Goal: Task Accomplishment & Management: Complete application form

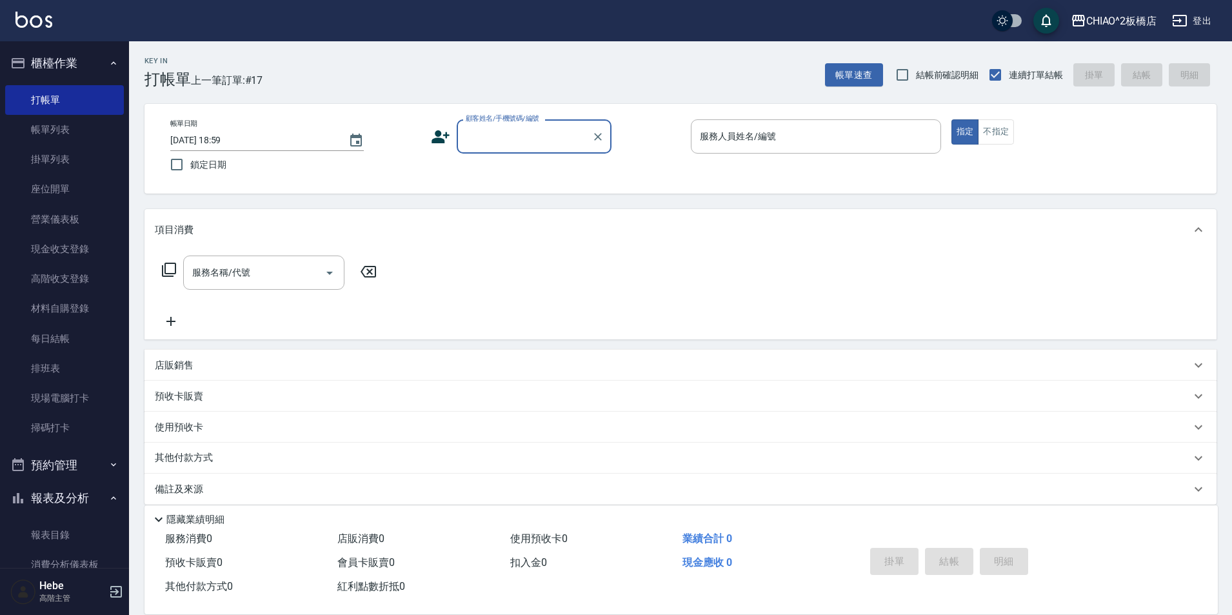
drag, startPoint x: 62, startPoint y: 130, endPoint x: 565, endPoint y: 464, distance: 604.3
click at [63, 129] on link "帳單列表" at bounding box center [64, 130] width 119 height 30
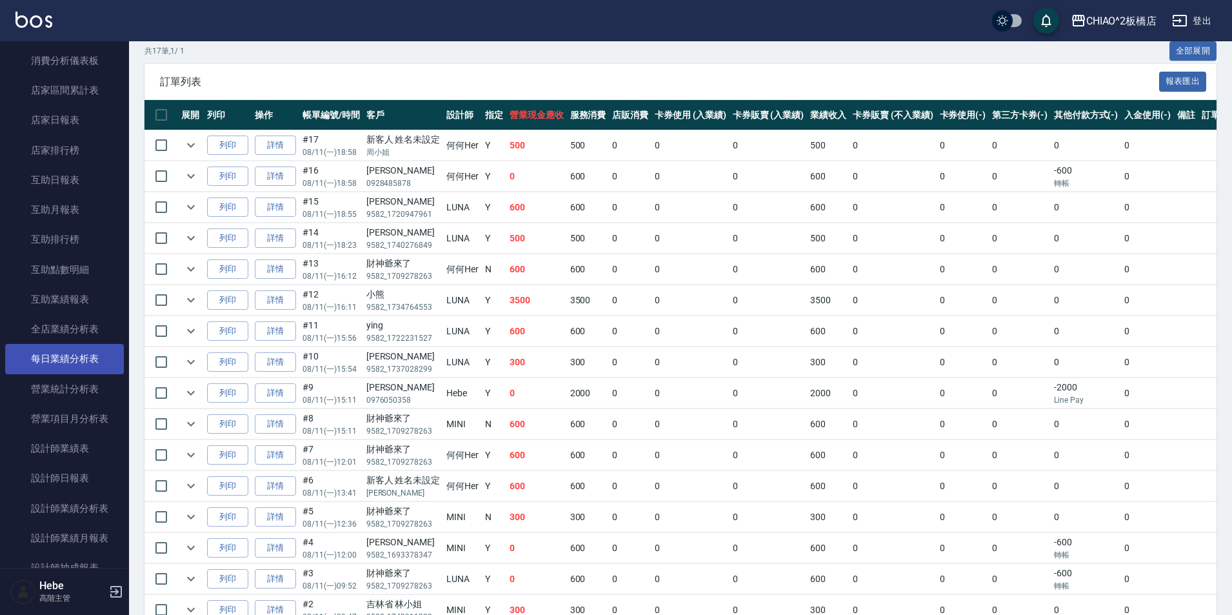
scroll to position [516, 0]
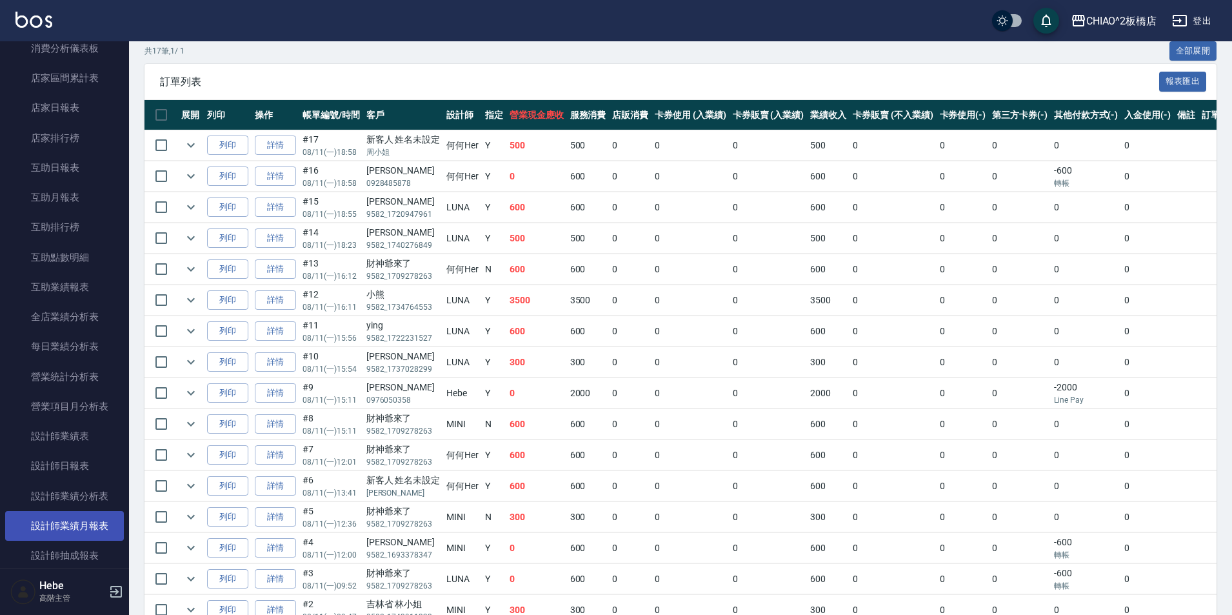
click at [95, 520] on link "設計師業績月報表" at bounding box center [64, 526] width 119 height 30
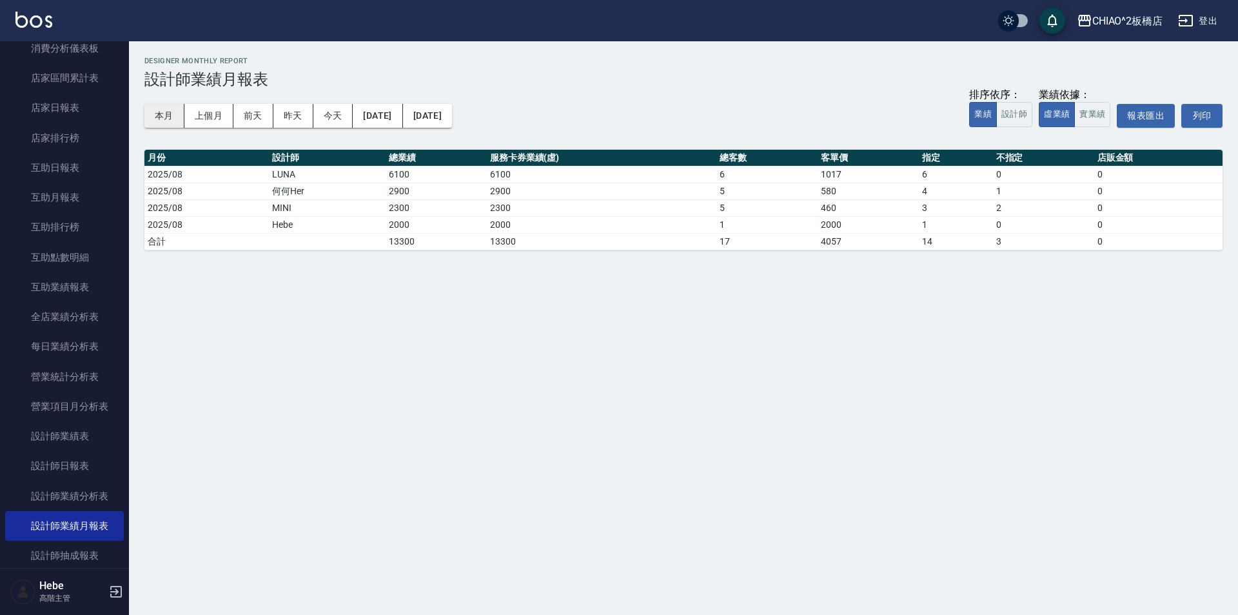
click at [161, 107] on button "本月" at bounding box center [164, 116] width 40 height 24
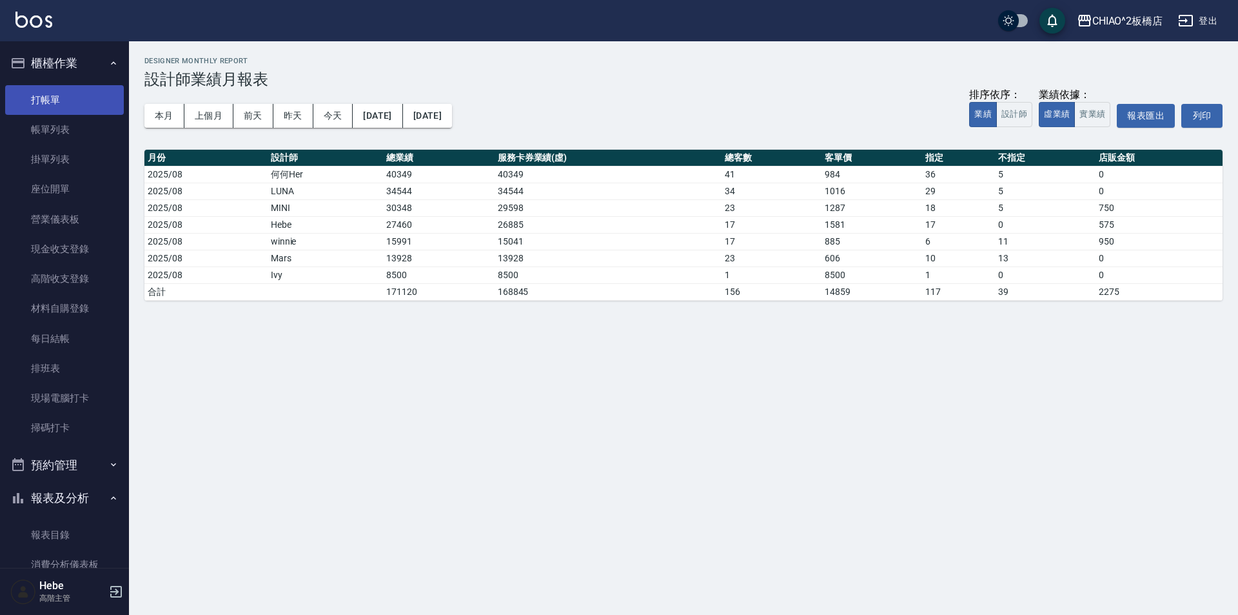
click at [70, 97] on link "打帳單" at bounding box center [64, 100] width 119 height 30
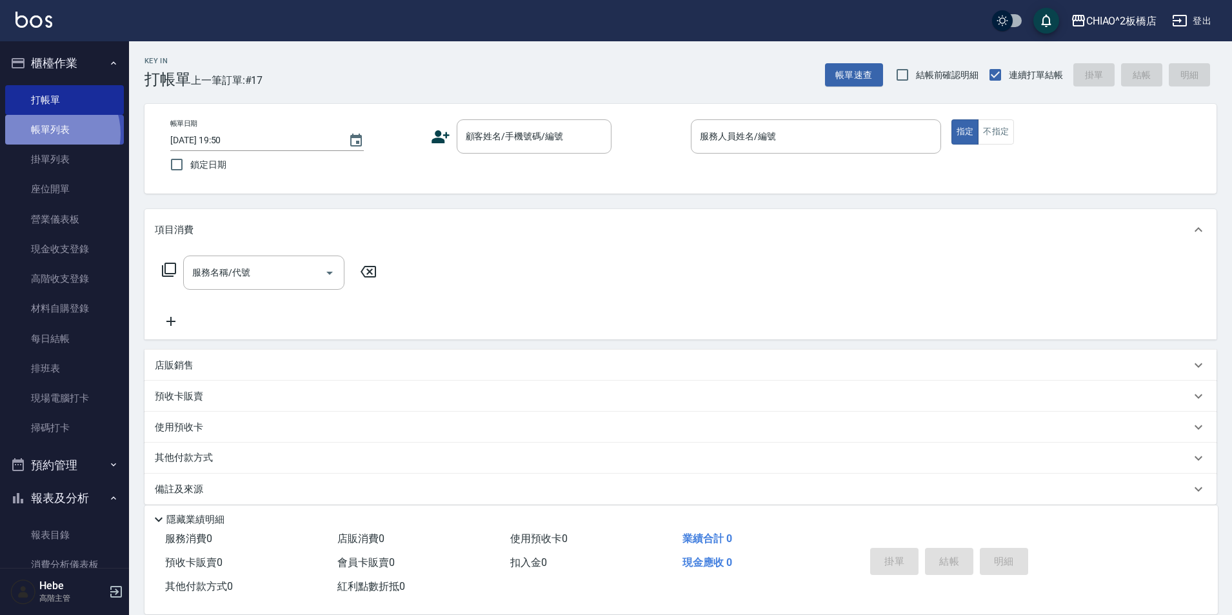
click at [50, 134] on link "帳單列表" at bounding box center [64, 130] width 119 height 30
click at [59, 126] on link "帳單列表" at bounding box center [64, 130] width 119 height 30
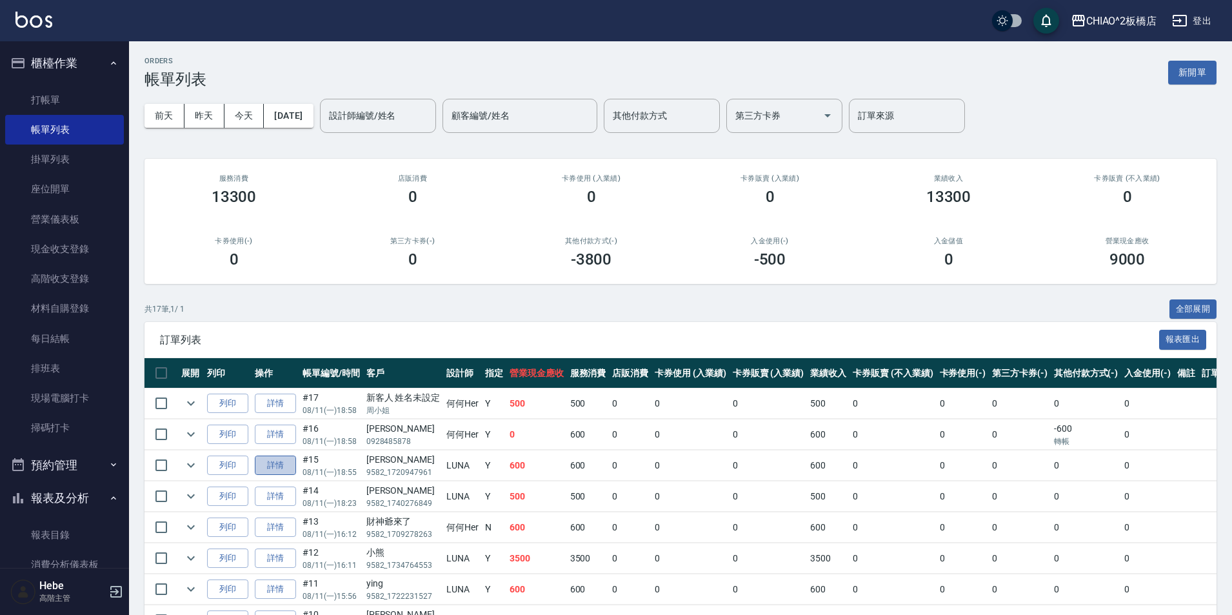
click at [278, 462] on link "詳情" at bounding box center [275, 465] width 41 height 20
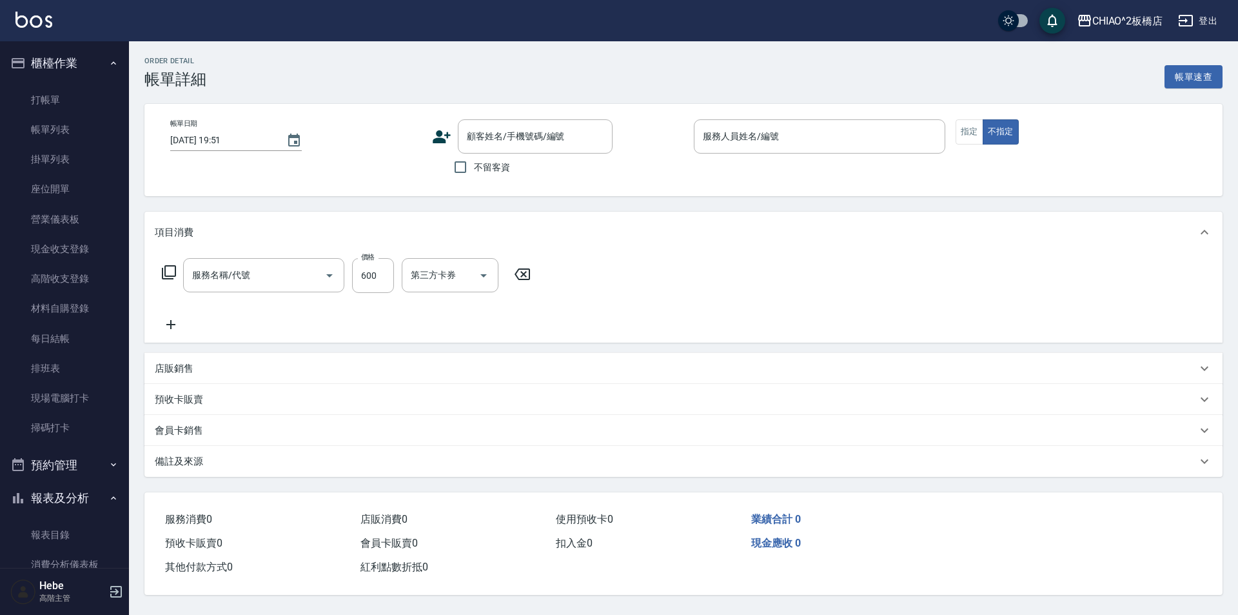
type input "[DATE] 18:55"
type input "LUNA(無代號)"
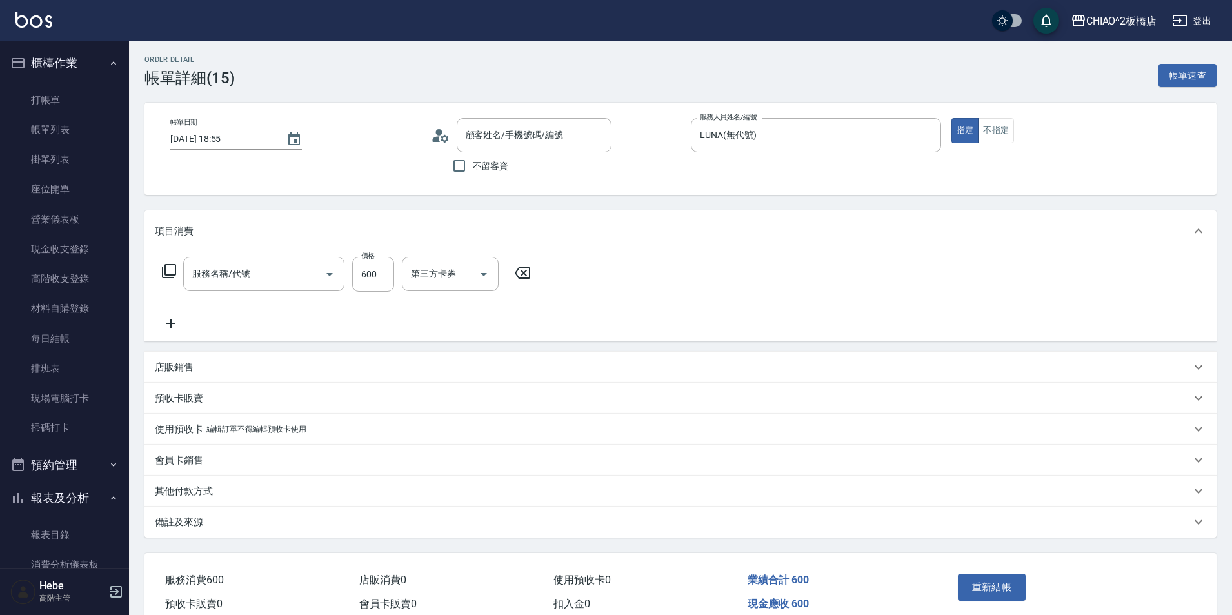
type input "洗剪指定600(96678)"
type input "[PERSON_NAME]/9582_1720947961/null"
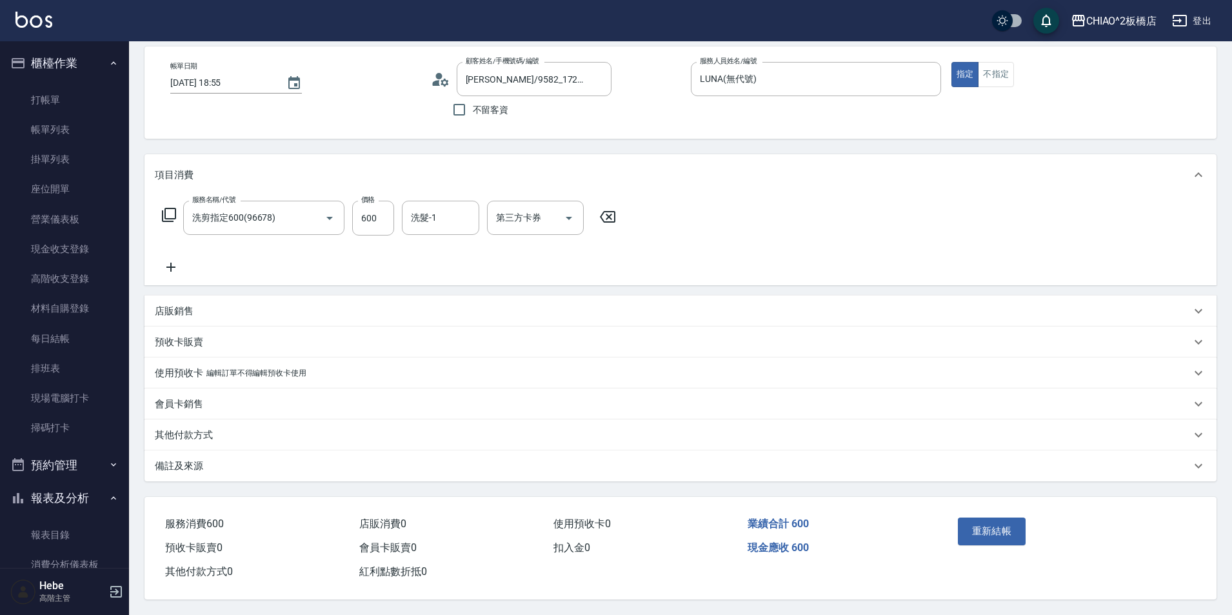
click at [190, 429] on p "其他付款方式" at bounding box center [184, 435] width 58 height 14
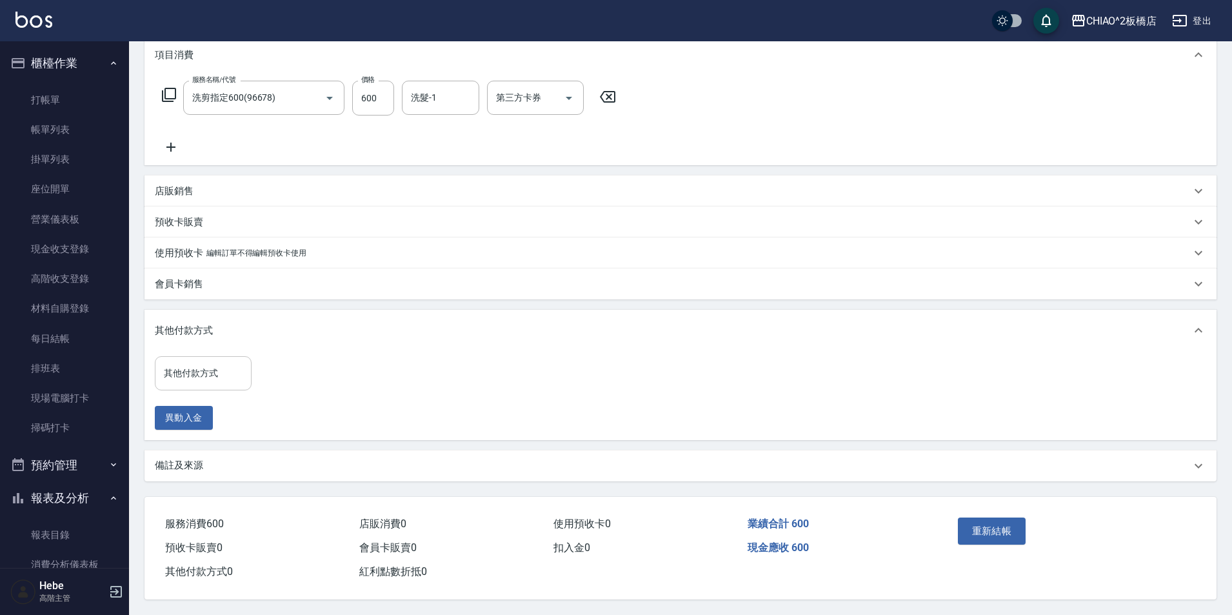
scroll to position [183, 0]
click at [188, 373] on input "其他付款方式" at bounding box center [203, 373] width 85 height 23
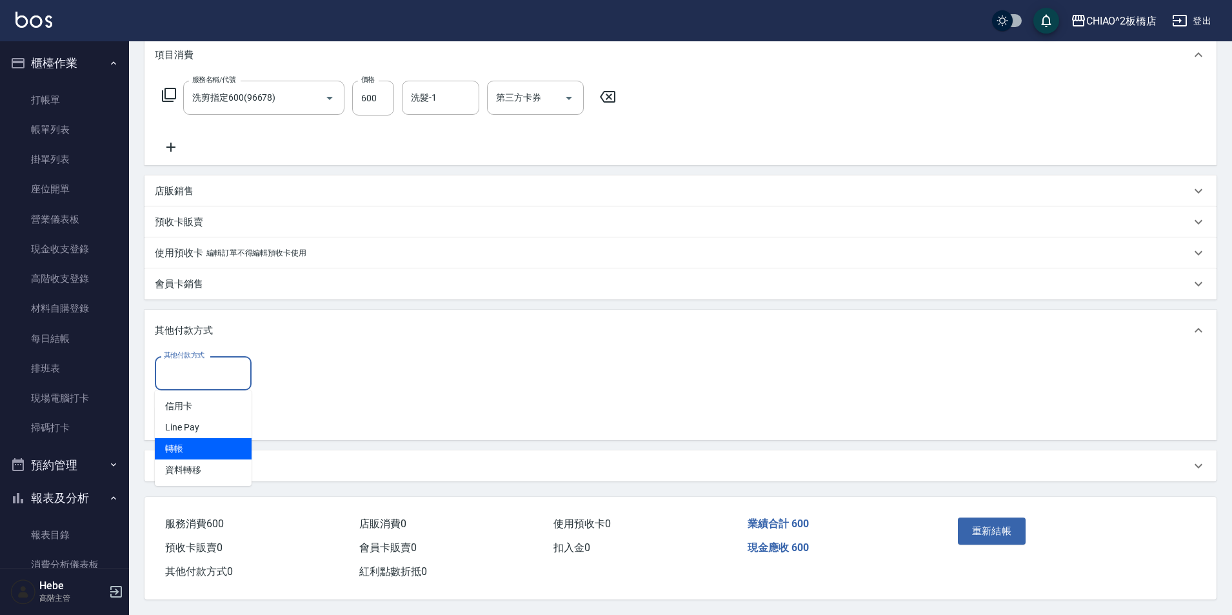
click at [188, 441] on span "轉帳" at bounding box center [203, 448] width 97 height 21
type input "轉帳"
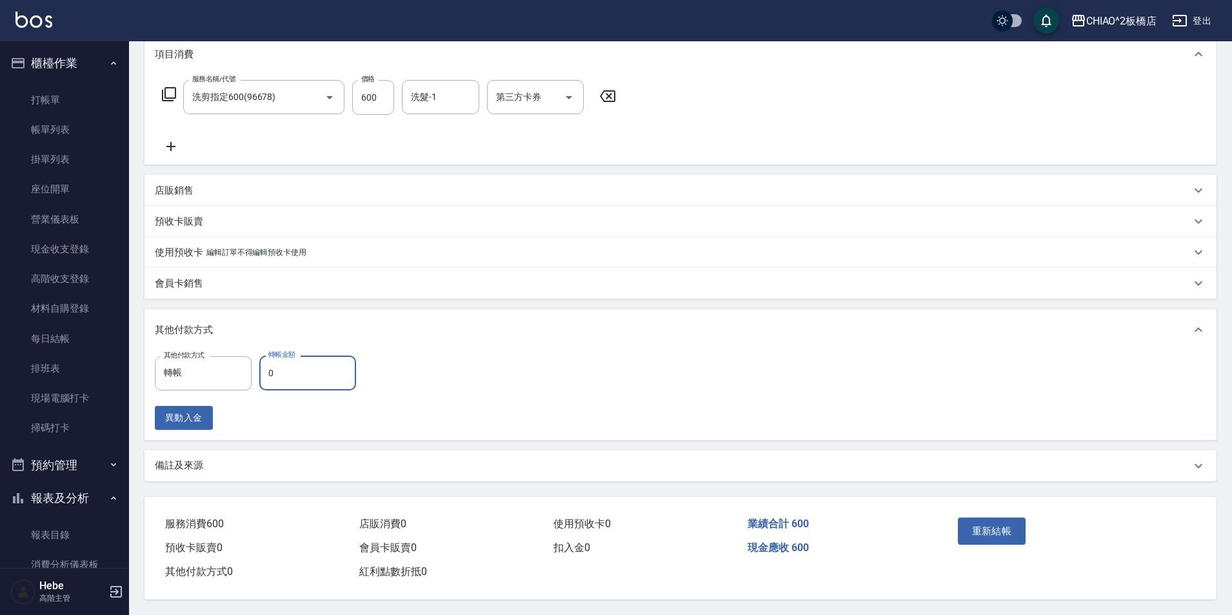
click at [288, 367] on input "0" at bounding box center [307, 372] width 97 height 35
type input "600"
click at [1005, 520] on button "重新結帳" at bounding box center [992, 530] width 68 height 27
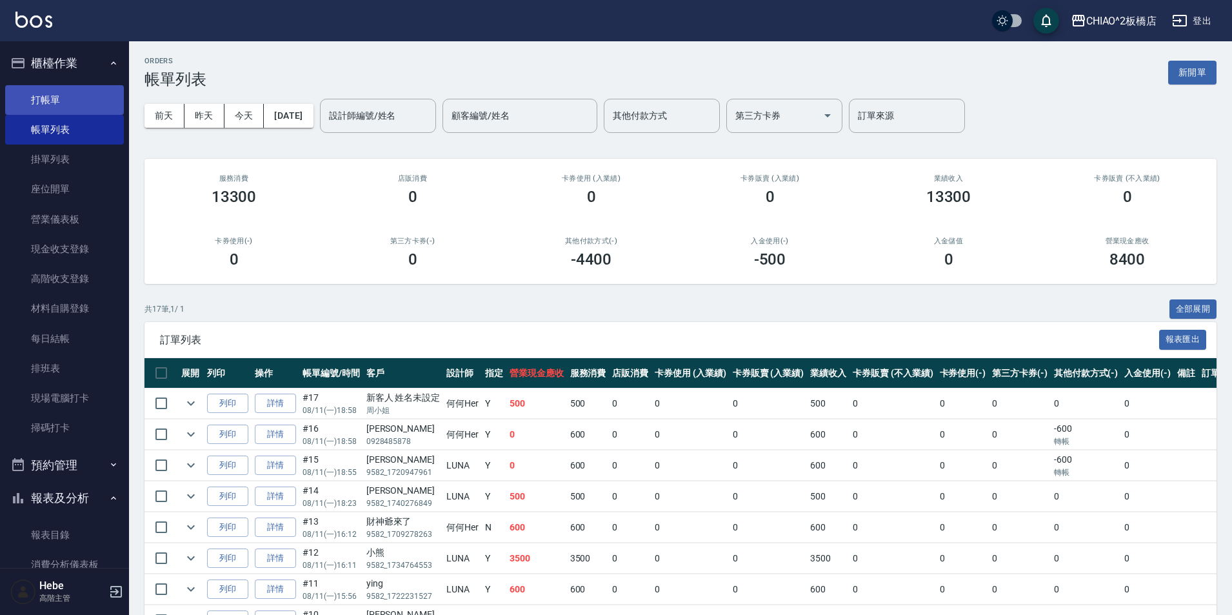
click at [107, 104] on link "打帳單" at bounding box center [64, 100] width 119 height 30
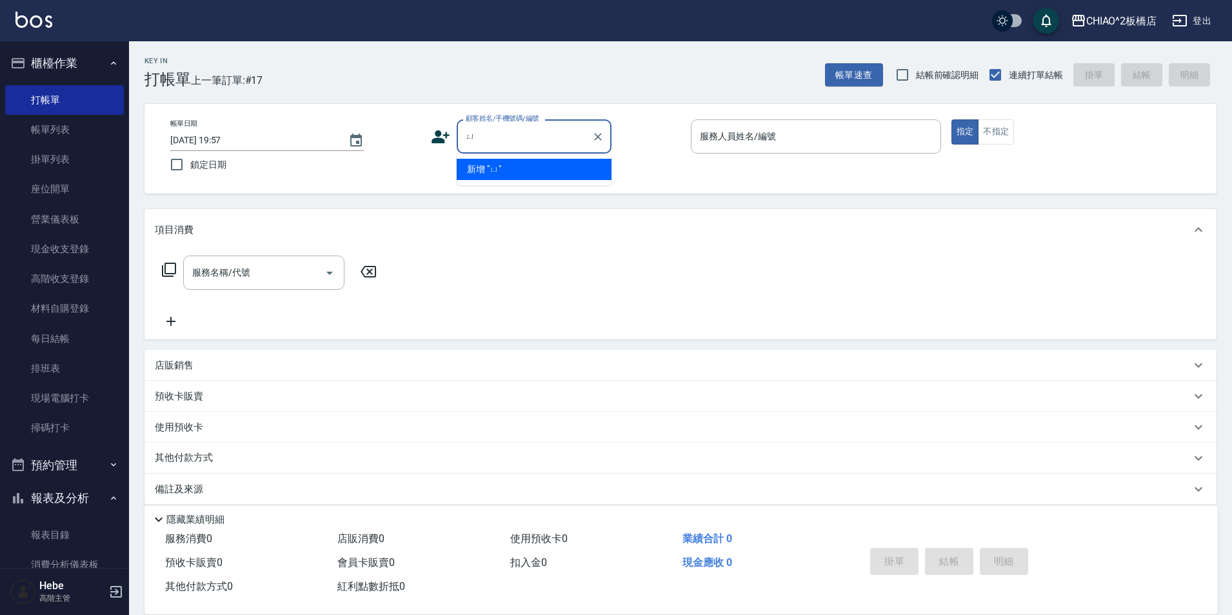
type input "愈"
type input "春"
click at [509, 170] on li "[PERSON_NAME]/9582_1690797534/null" at bounding box center [534, 169] width 155 height 21
type input "[PERSON_NAME]/9582_1690797534/null"
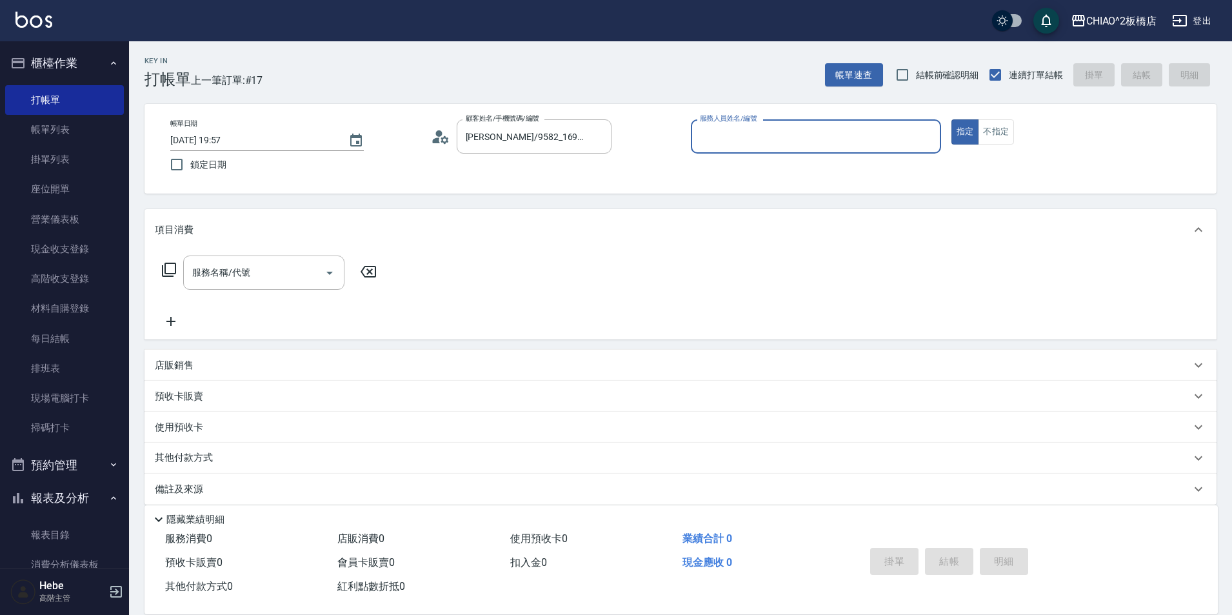
type input "Hebe(無代號)"
click at [275, 277] on input "服務名稱/代號" at bounding box center [254, 272] width 130 height 23
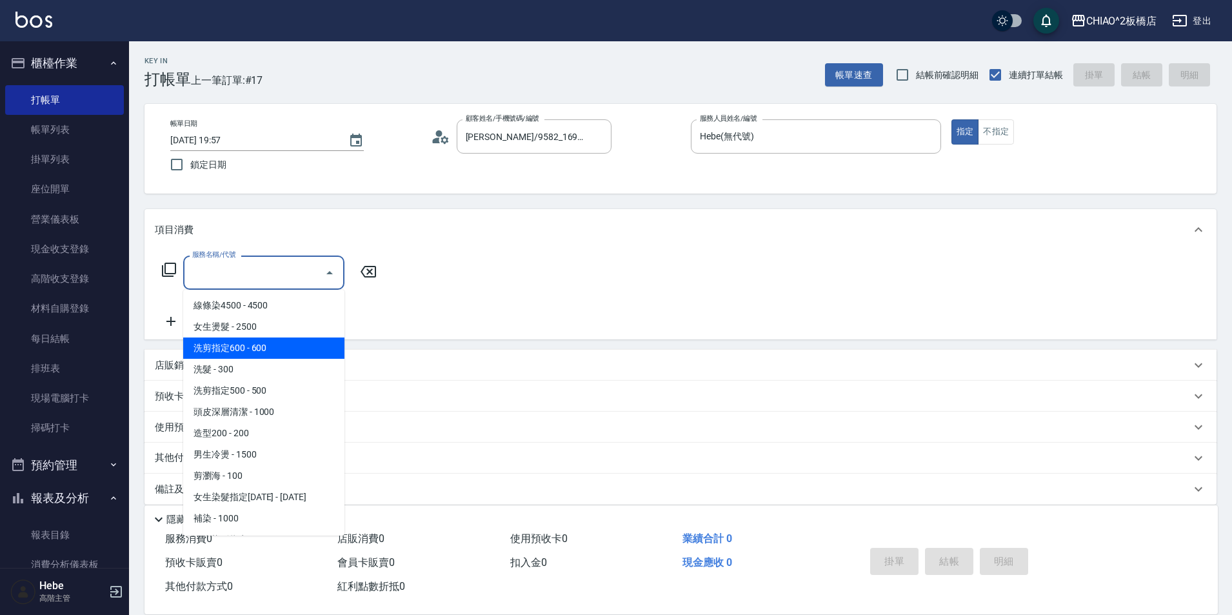
click at [274, 356] on span "洗剪指定600 - 600" at bounding box center [263, 347] width 161 height 21
type input "洗剪指定600(96678)"
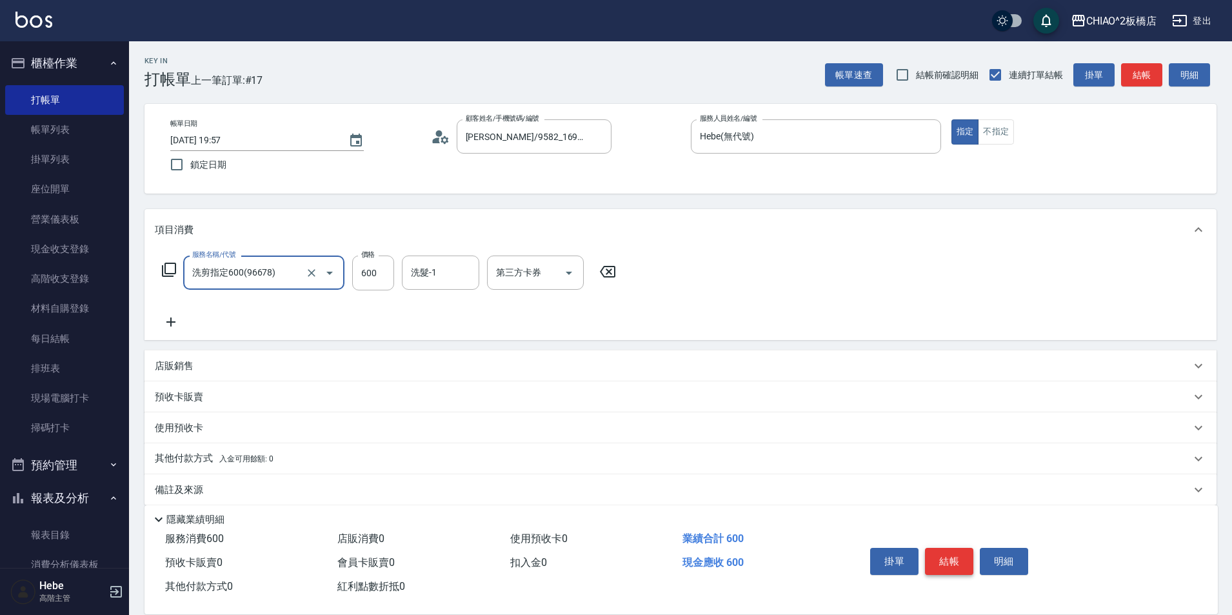
click at [931, 555] on button "結帳" at bounding box center [949, 561] width 48 height 27
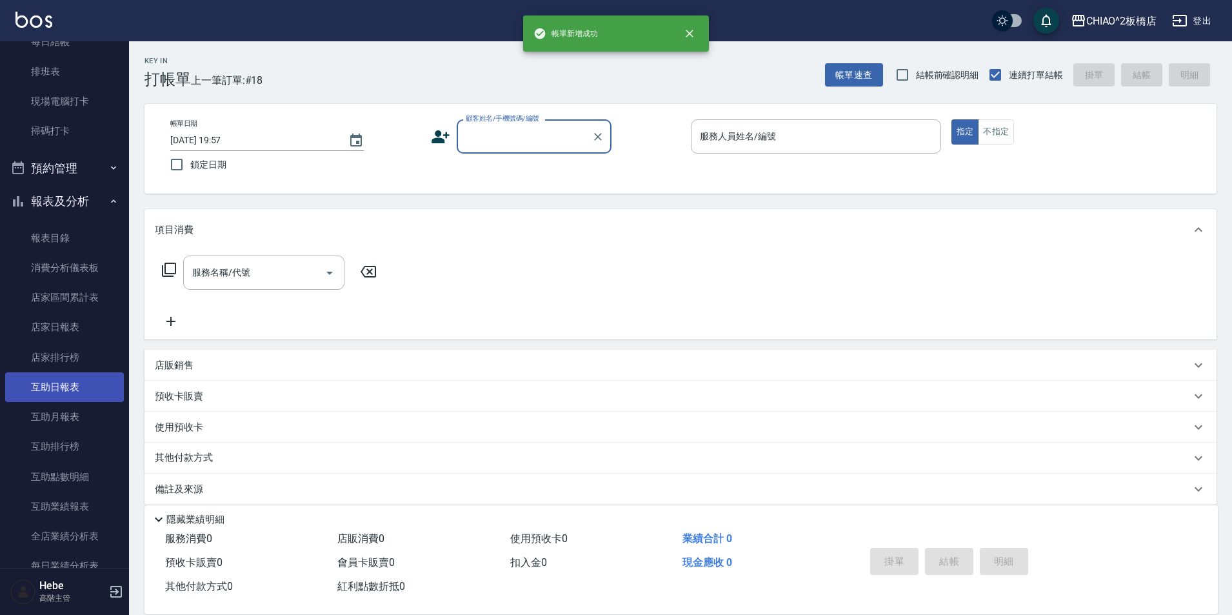
scroll to position [323, 0]
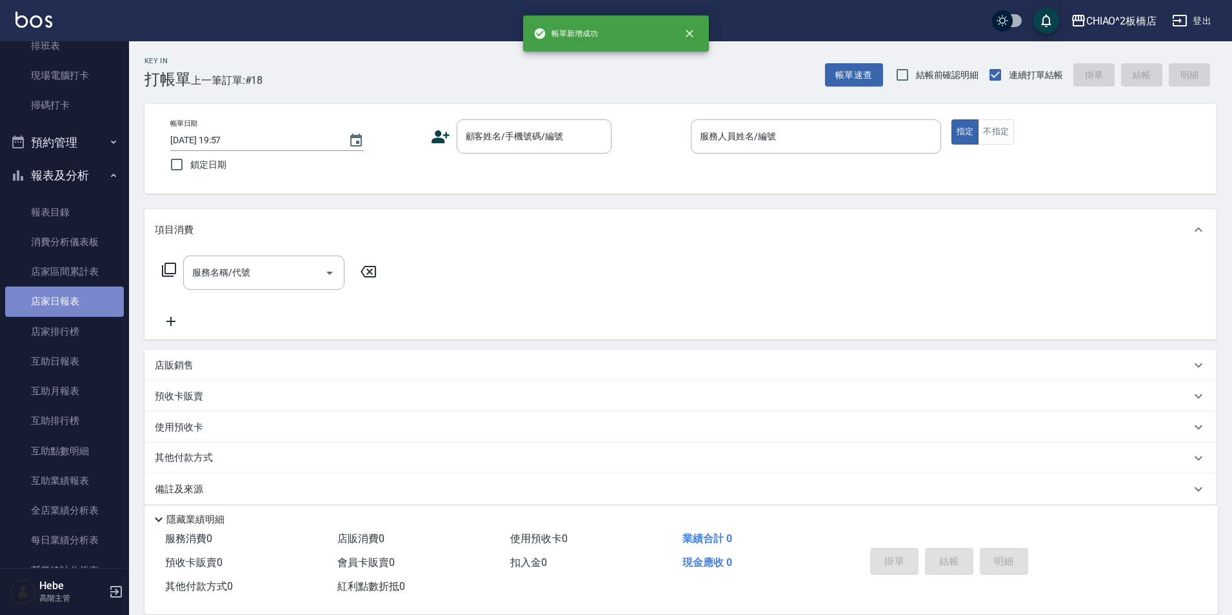
click at [97, 303] on link "店家日報表" at bounding box center [64, 301] width 119 height 30
